Goal: Find specific page/section: Find specific page/section

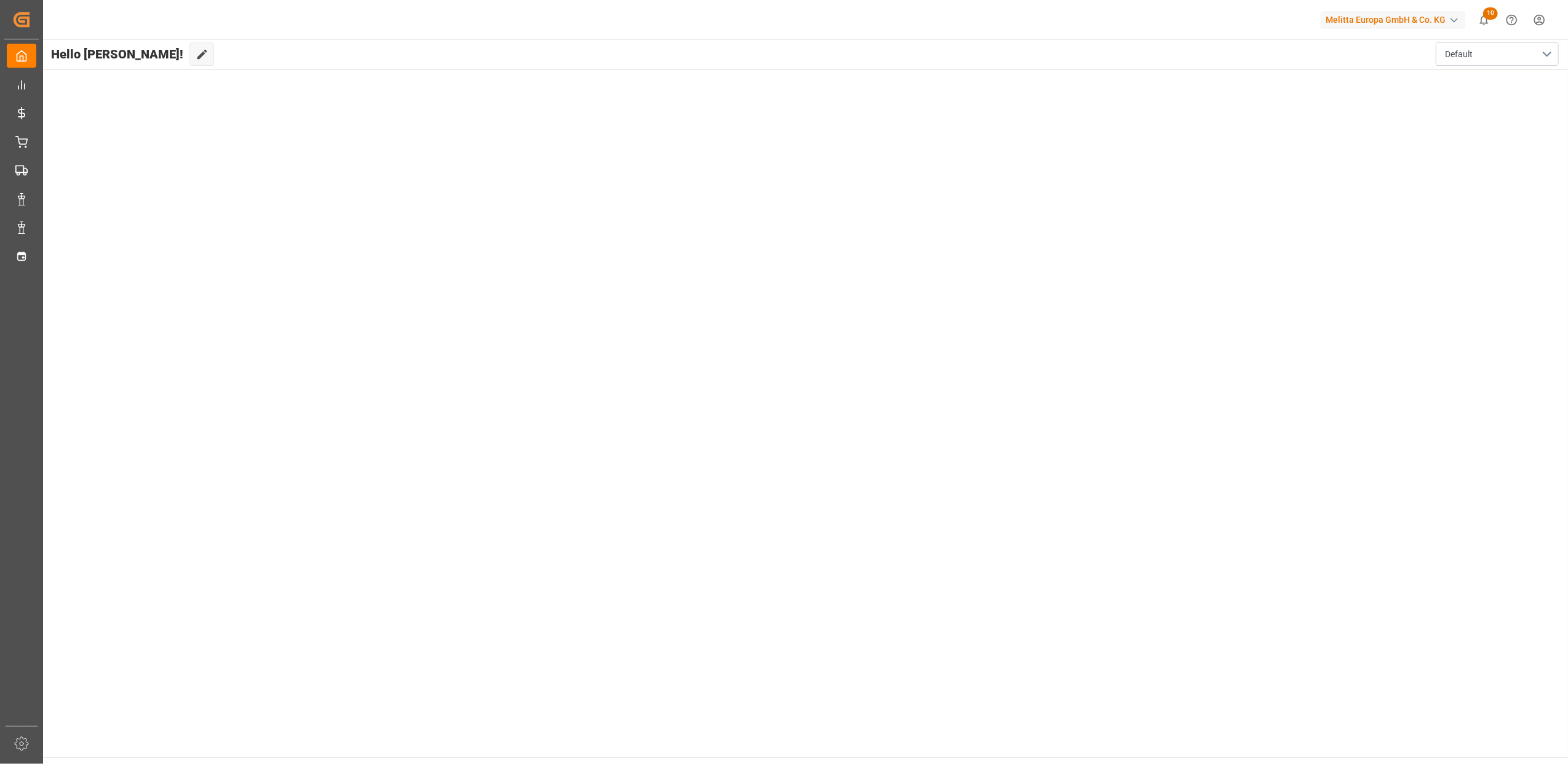
click at [645, 577] on main "Hello Faustine! Edit Cockpit Default" at bounding box center [804, 398] width 1526 height 718
click at [923, 136] on main "Hello Faustine! Edit Cockpit Default" at bounding box center [804, 398] width 1526 height 718
